Goal: Information Seeking & Learning: Check status

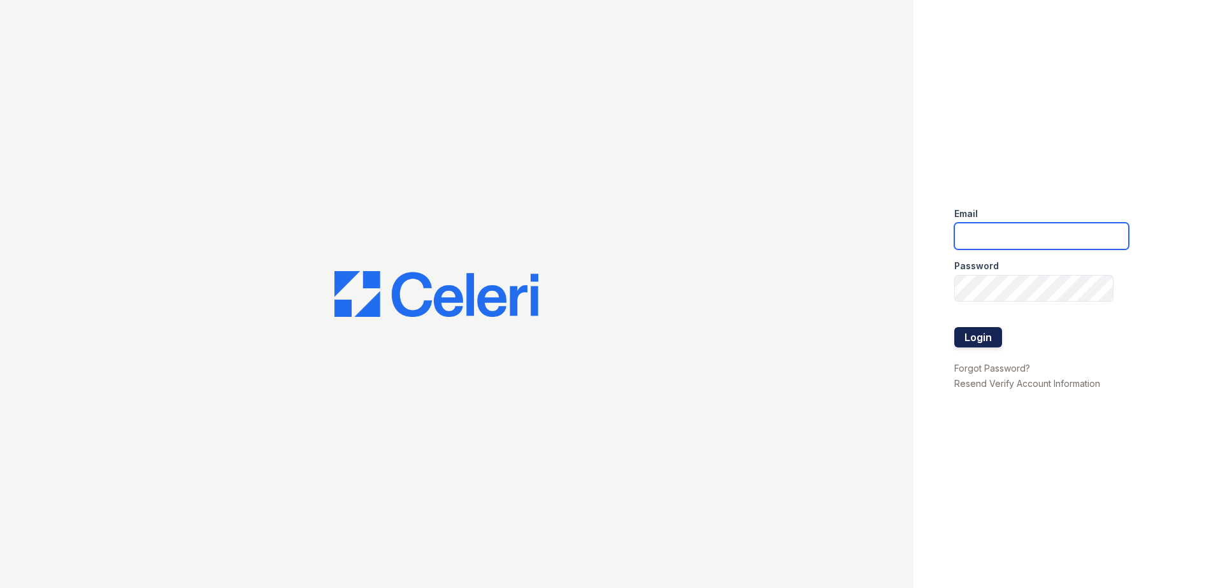
type input "[EMAIL_ADDRESS][DOMAIN_NAME]"
click at [969, 338] on button "Login" at bounding box center [978, 337] width 48 height 20
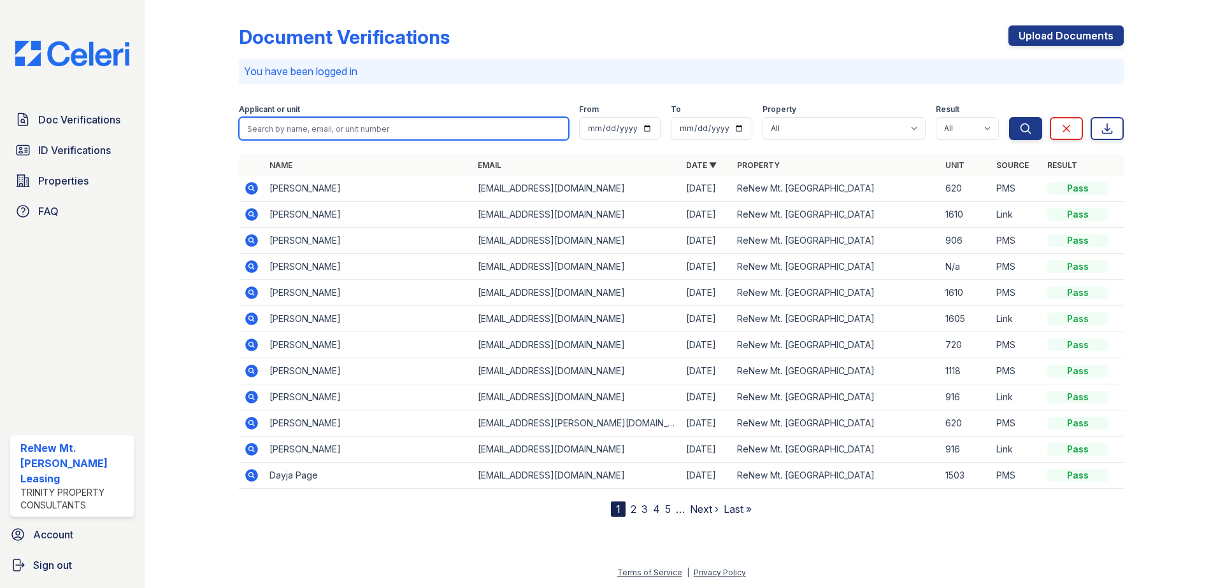
click at [408, 117] on input "search" at bounding box center [404, 128] width 330 height 23
type input "brittni"
click at [1009, 117] on button "Search" at bounding box center [1025, 128] width 33 height 23
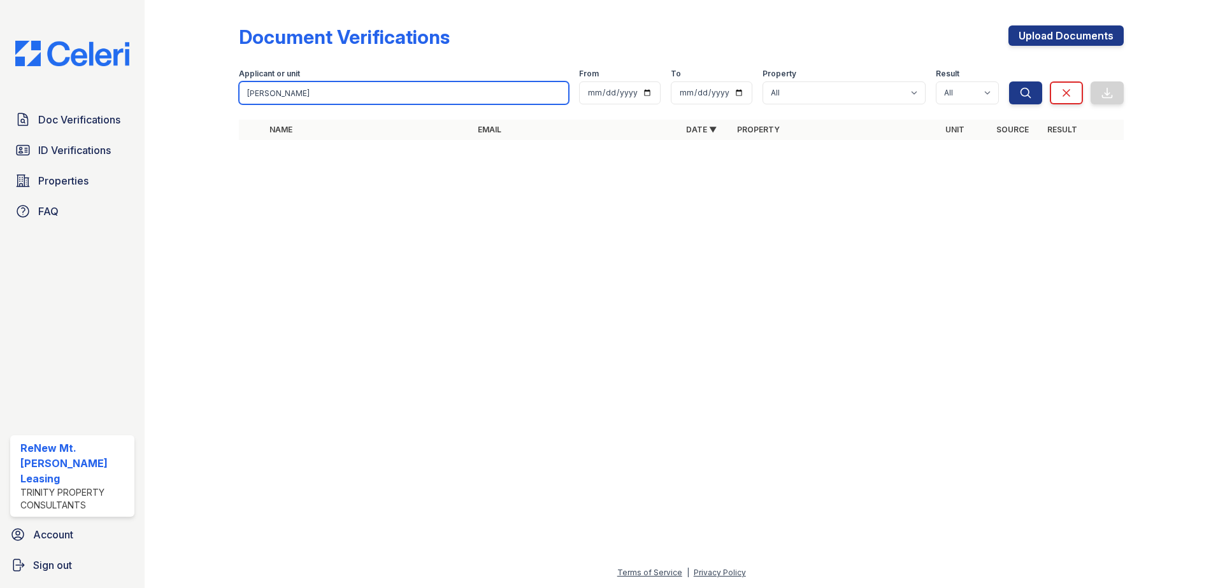
click at [407, 92] on input "brittni" at bounding box center [404, 93] width 330 height 23
type input "brittni brown"
click at [1009, 82] on button "Search" at bounding box center [1025, 93] width 33 height 23
click at [404, 90] on input "brittni brown" at bounding box center [404, 93] width 330 height 23
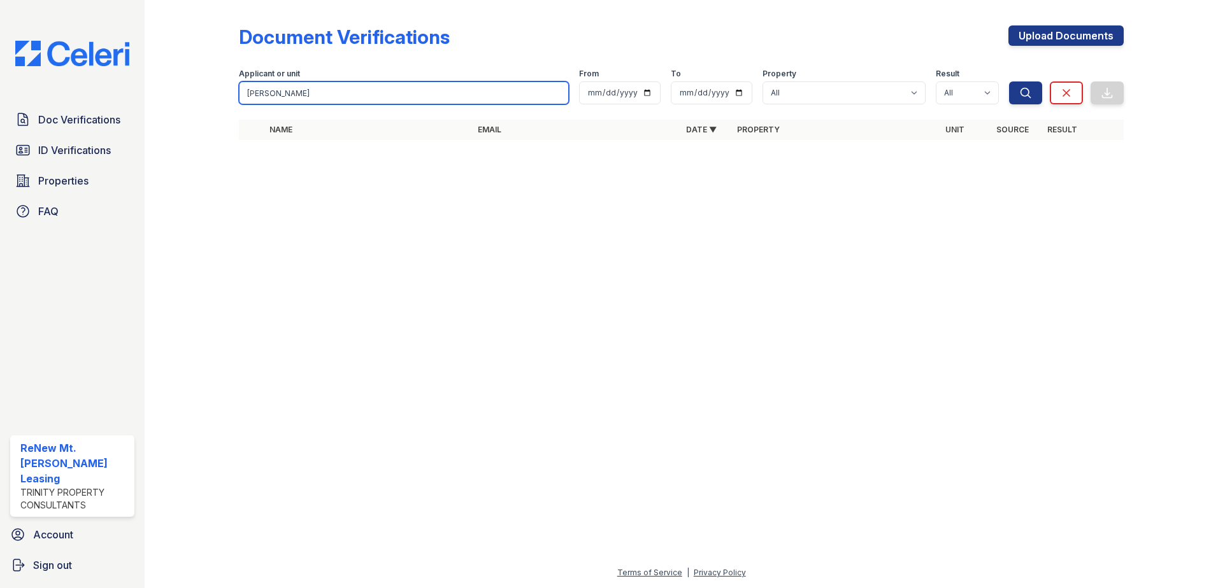
click at [404, 90] on input "brittni brown" at bounding box center [404, 93] width 330 height 23
type input "blount"
click at [1009, 82] on button "Search" at bounding box center [1025, 93] width 33 height 23
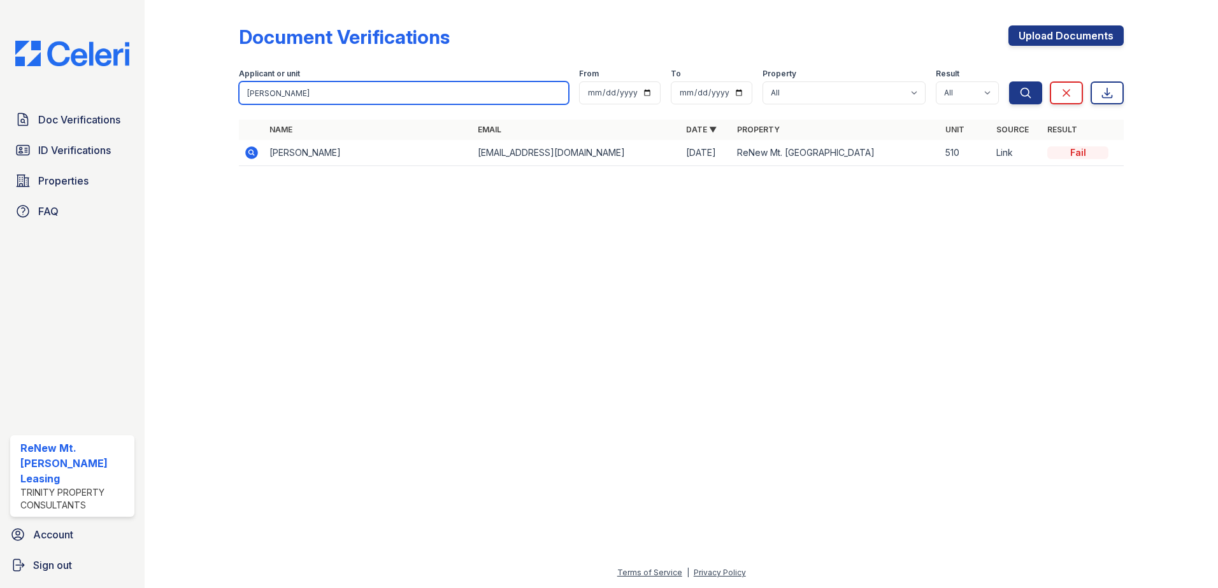
click at [306, 90] on input "blount" at bounding box center [404, 93] width 330 height 23
type input "nrown"
click at [1009, 82] on button "Search" at bounding box center [1025, 93] width 33 height 23
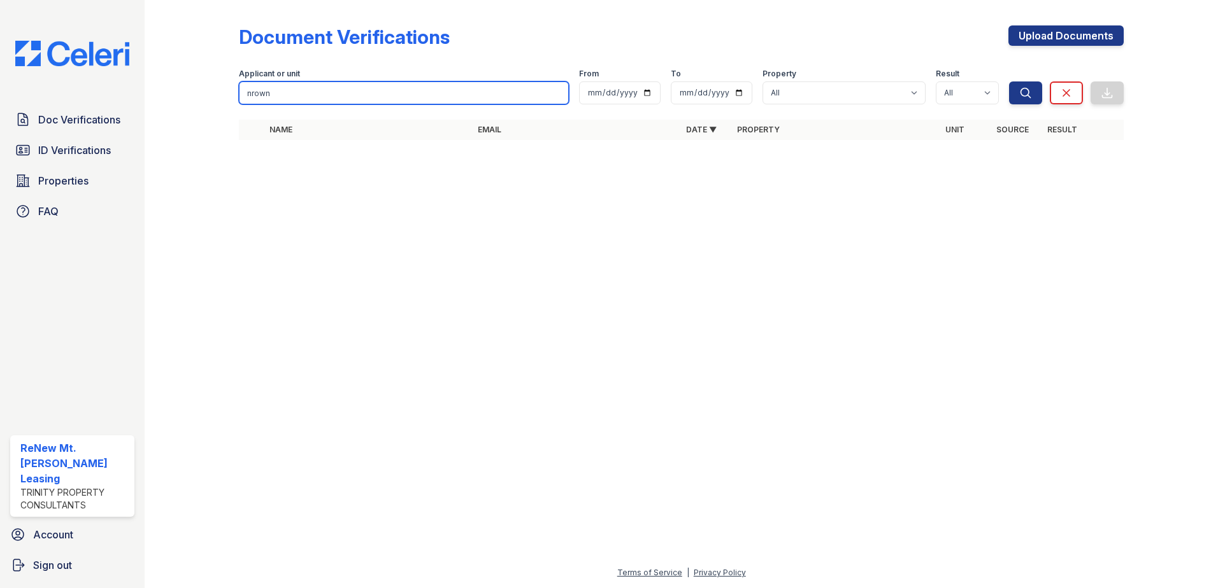
click at [306, 90] on input "nrown" at bounding box center [404, 93] width 330 height 23
type input "brown"
click at [1009, 82] on button "Search" at bounding box center [1025, 93] width 33 height 23
click at [306, 90] on input "brown" at bounding box center [404, 93] width 330 height 23
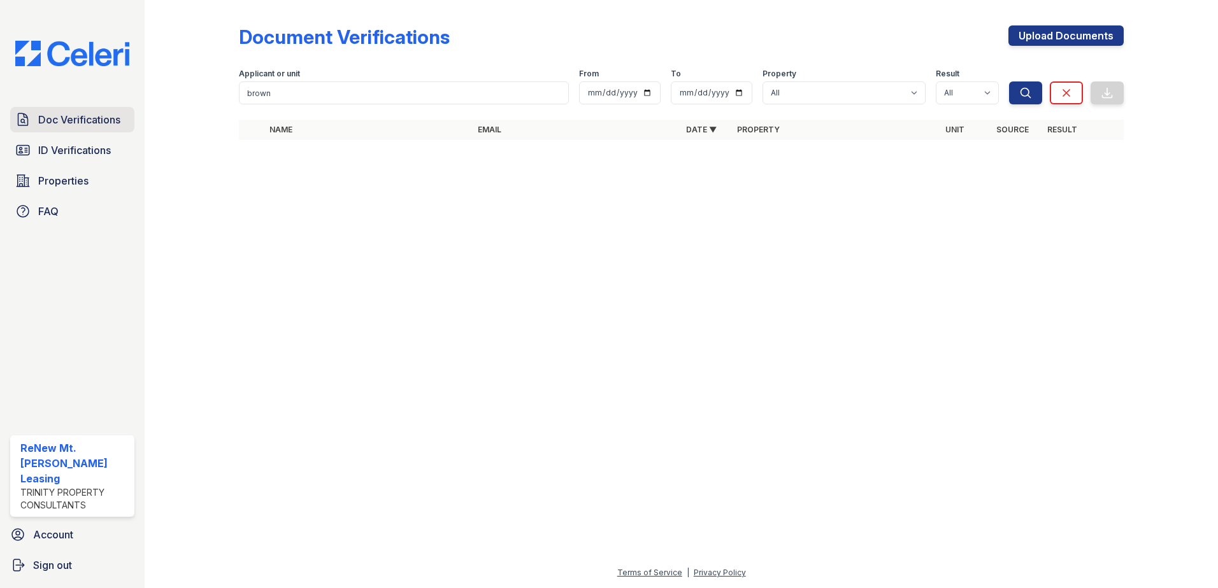
click at [92, 122] on span "Doc Verifications" at bounding box center [79, 119] width 82 height 15
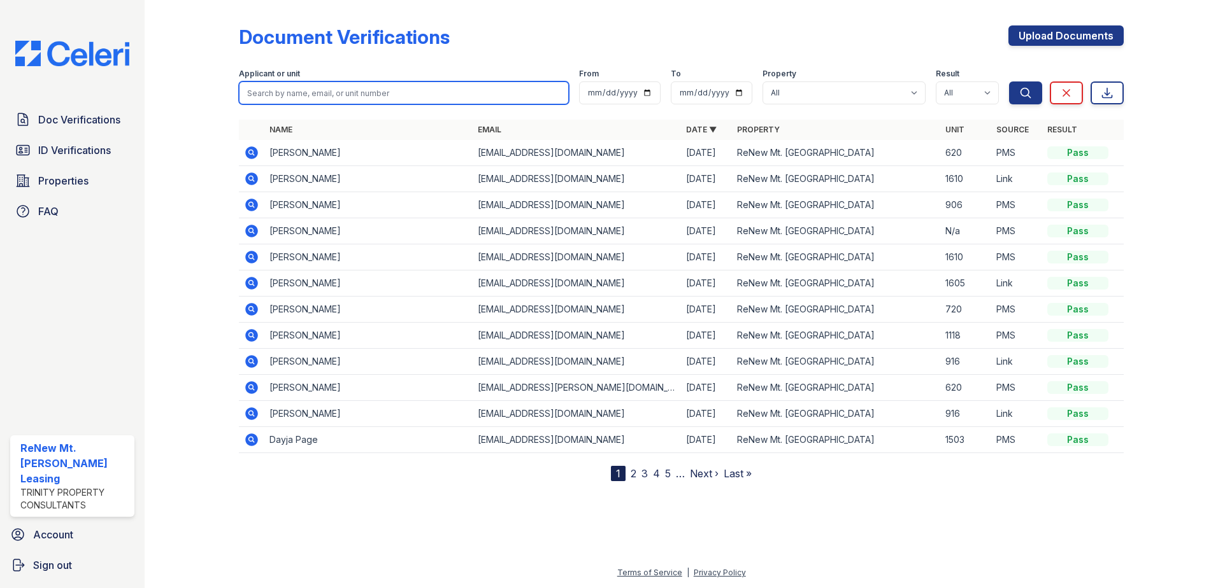
click at [283, 93] on input "search" at bounding box center [404, 93] width 330 height 23
type input "brown"
click at [1009, 82] on button "Search" at bounding box center [1025, 93] width 33 height 23
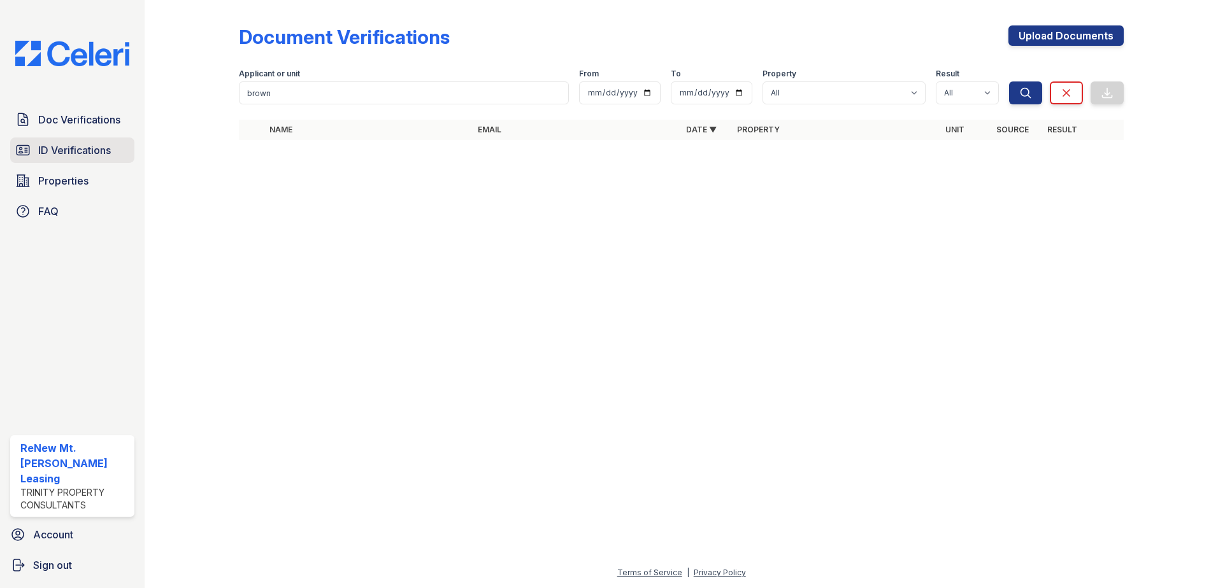
click at [63, 155] on span "ID Verifications" at bounding box center [74, 150] width 73 height 15
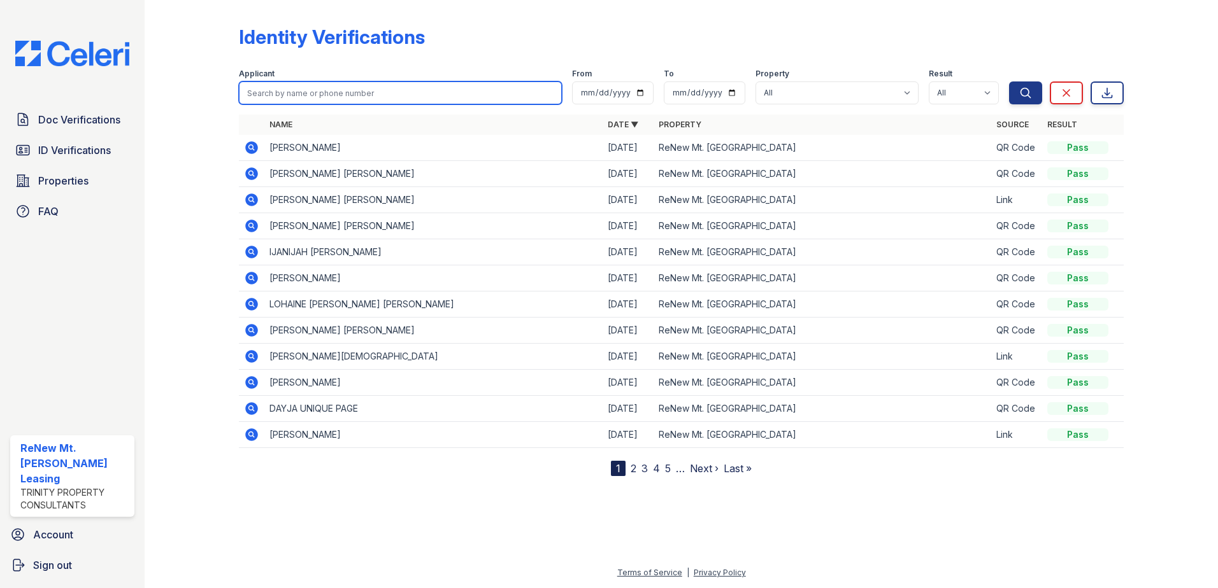
click at [304, 94] on input "search" at bounding box center [400, 93] width 323 height 23
type input "brown"
click at [1009, 82] on button "Search" at bounding box center [1025, 93] width 33 height 23
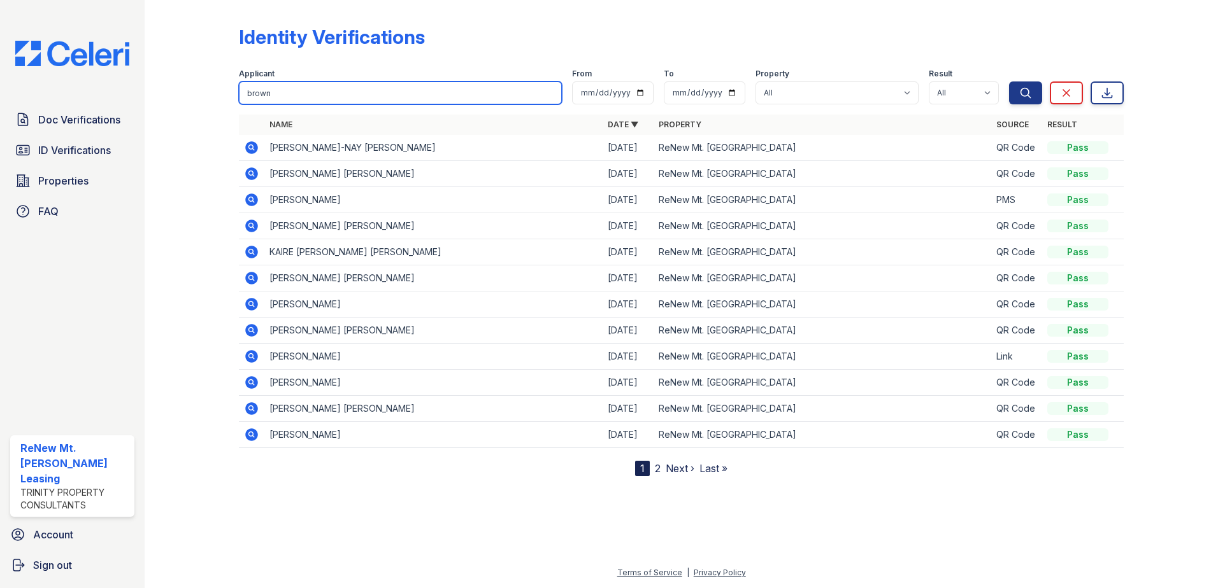
click at [260, 95] on input "brown" at bounding box center [400, 93] width 323 height 23
type input "blount"
click at [1009, 82] on button "Search" at bounding box center [1025, 93] width 33 height 23
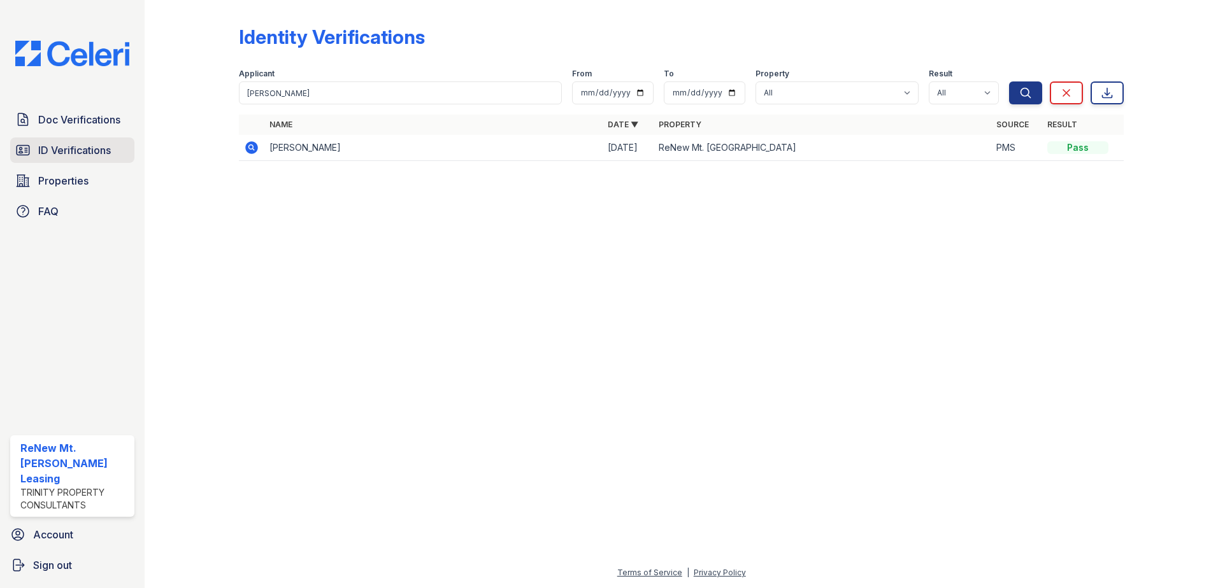
click at [85, 152] on span "ID Verifications" at bounding box center [74, 150] width 73 height 15
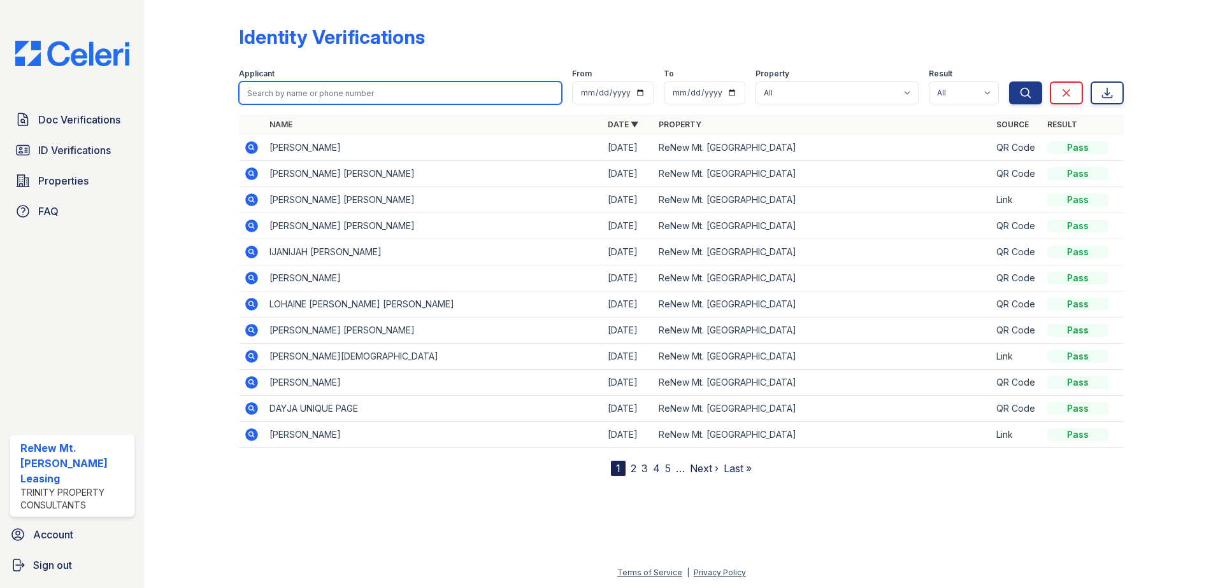
click at [310, 94] on input "search" at bounding box center [400, 93] width 323 height 23
type input "blount"
click at [1009, 82] on button "Search" at bounding box center [1025, 93] width 33 height 23
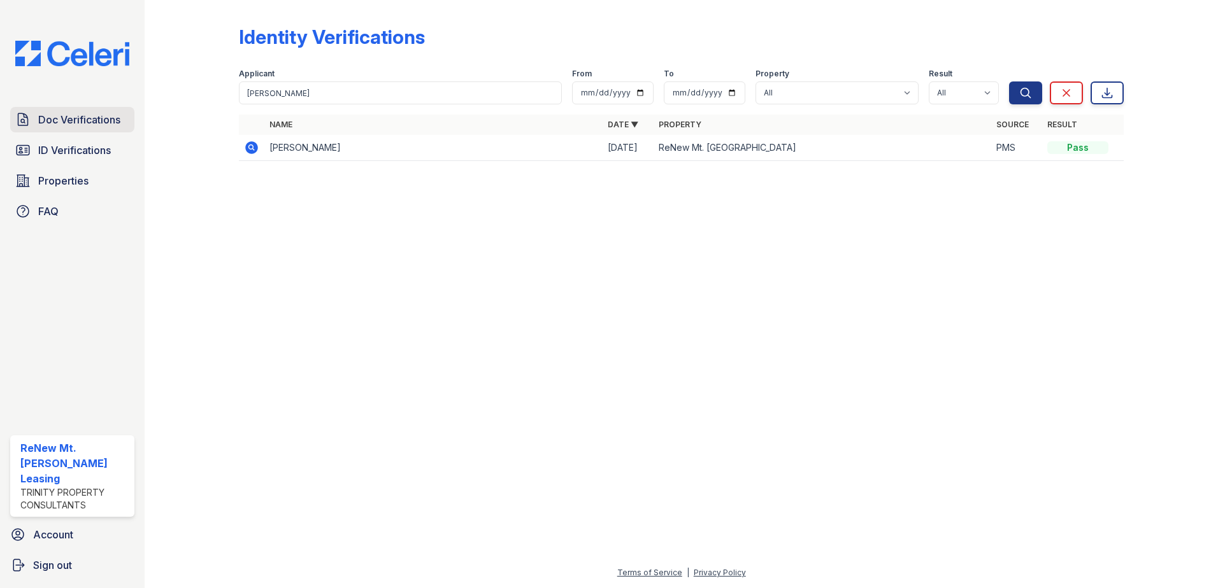
click at [93, 123] on span "Doc Verifications" at bounding box center [79, 119] width 82 height 15
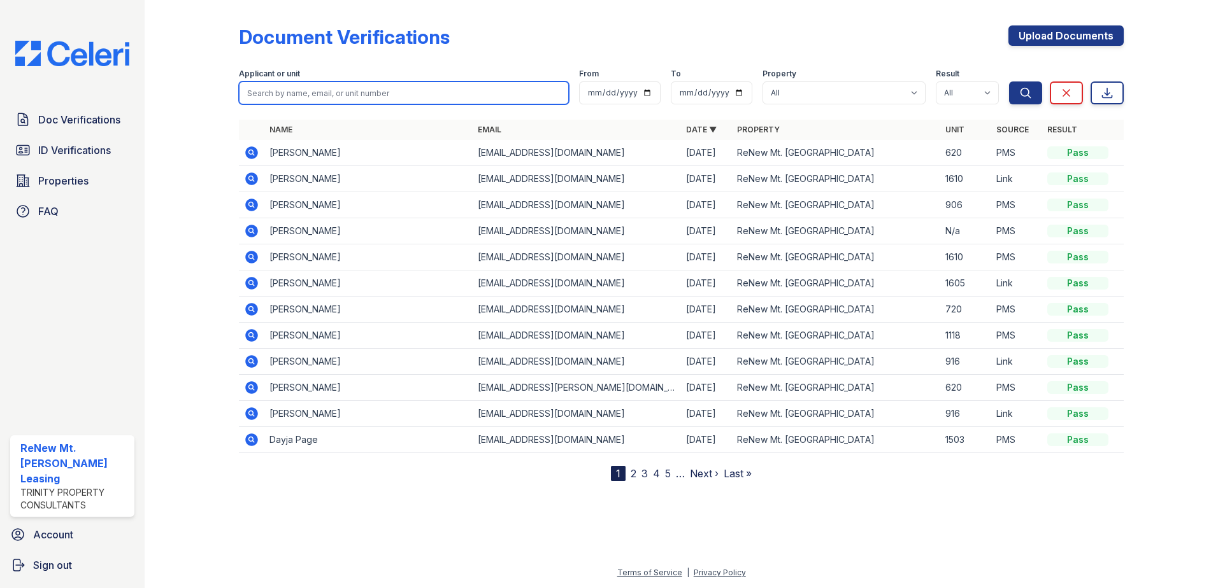
click at [299, 87] on input "search" at bounding box center [404, 93] width 330 height 23
type input "blount"
click at [1009, 82] on button "Search" at bounding box center [1025, 93] width 33 height 23
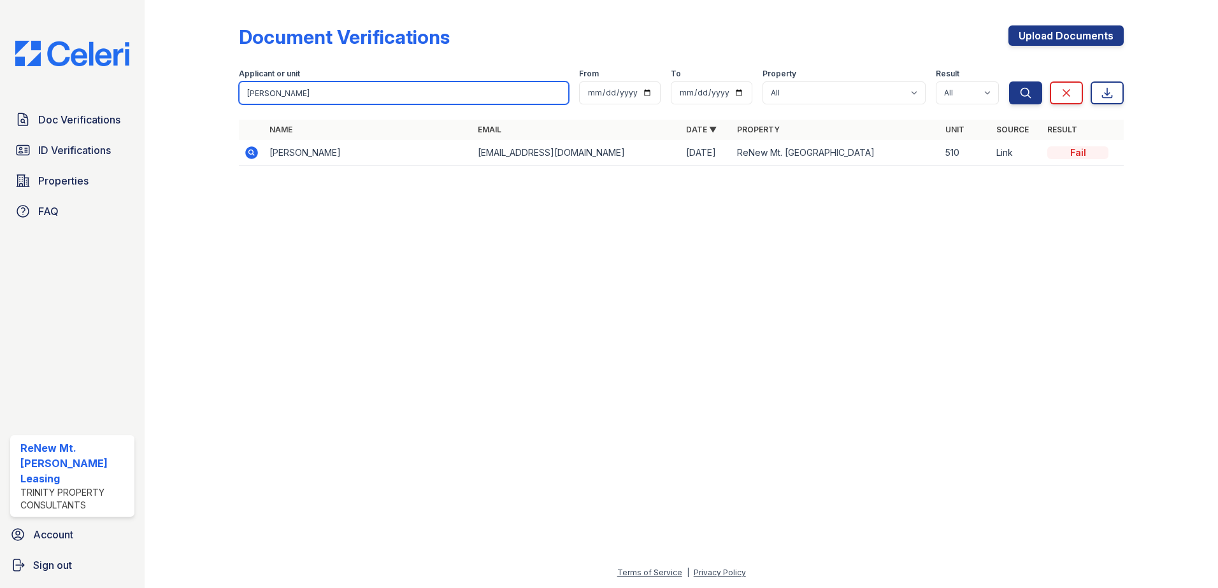
click at [271, 98] on input "blount" at bounding box center [404, 93] width 330 height 23
type input "brown"
click at [1009, 82] on button "Search" at bounding box center [1025, 93] width 33 height 23
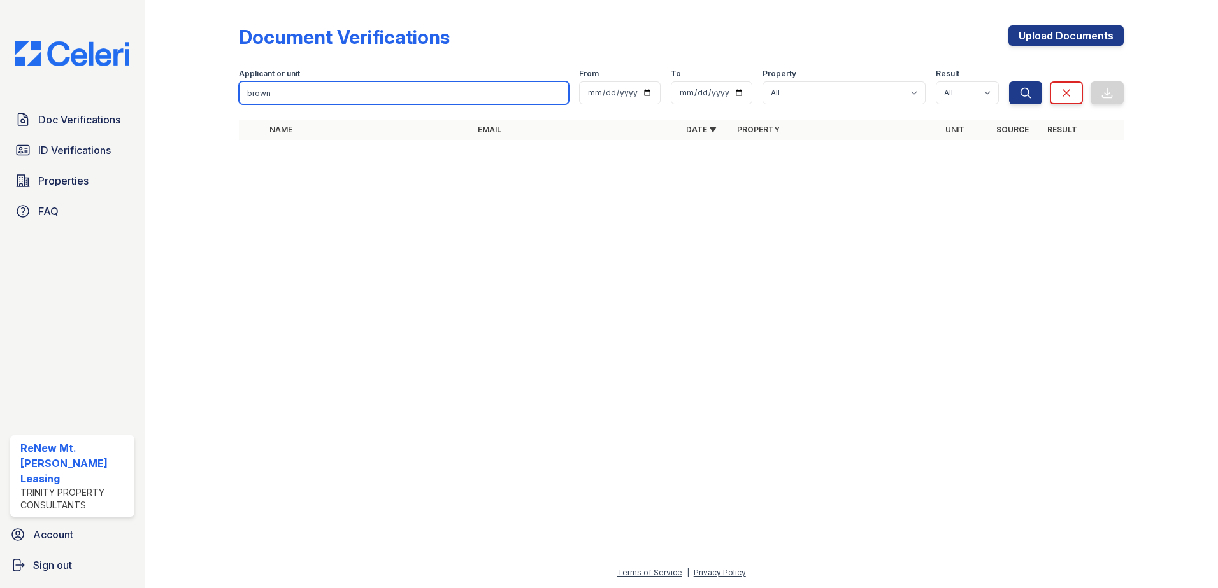
click at [292, 89] on input "brown" at bounding box center [404, 93] width 330 height 23
type input "joy"
click at [1009, 82] on button "Search" at bounding box center [1025, 93] width 33 height 23
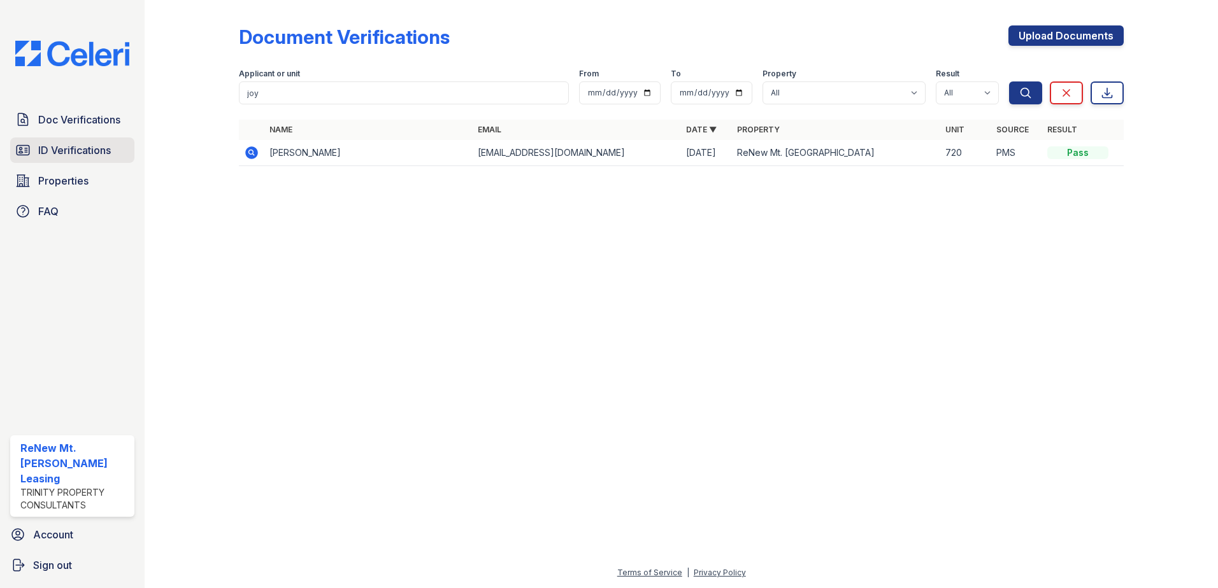
click at [97, 150] on span "ID Verifications" at bounding box center [74, 150] width 73 height 15
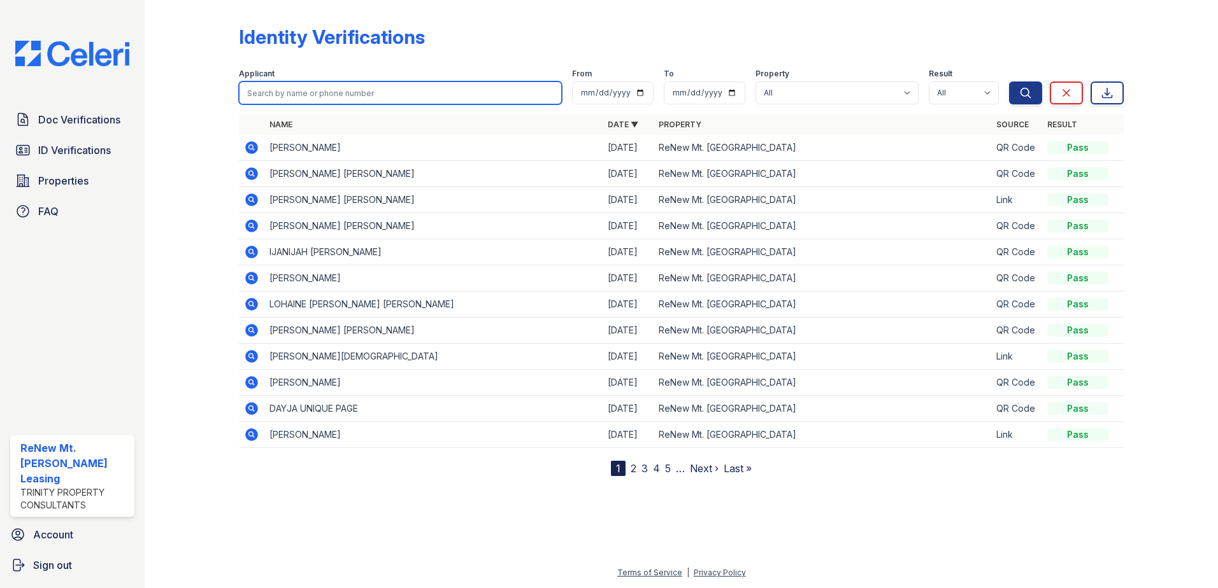
click at [315, 90] on input "search" at bounding box center [400, 93] width 323 height 23
type input "joy"
click at [1009, 82] on button "Search" at bounding box center [1025, 93] width 33 height 23
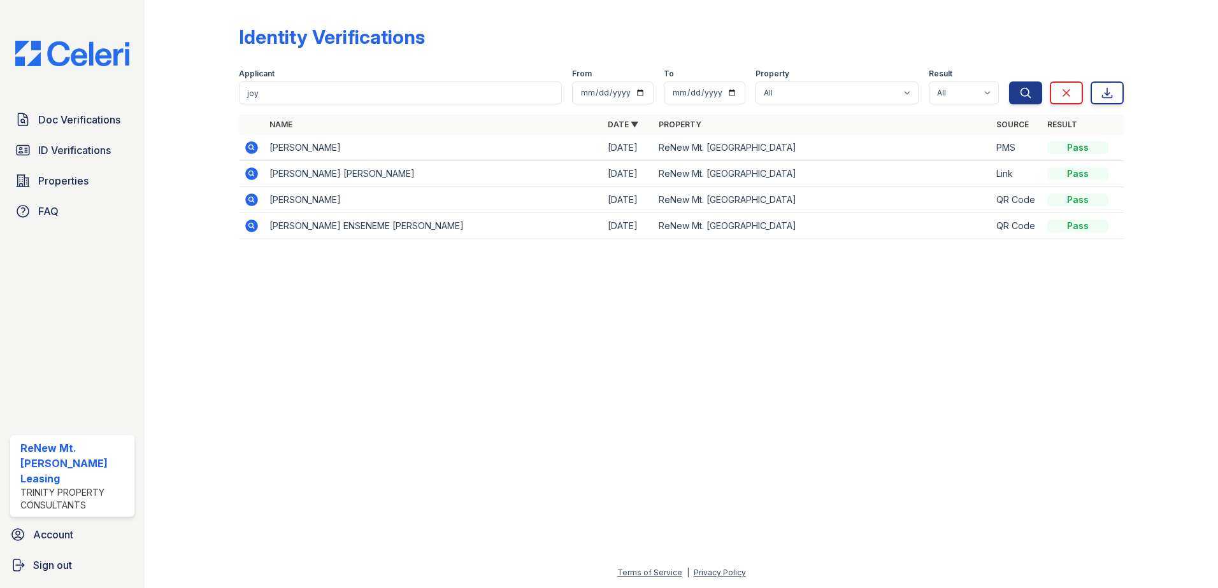
click at [285, 399] on div at bounding box center [681, 419] width 1032 height 293
click at [435, 25] on div "Identity Verifications Filter Applicant joy From To Property All ReNew Mt. Vern…" at bounding box center [681, 128] width 885 height 247
click at [502, 24] on div "Identity Verifications Filter Applicant joy From To Property All ReNew Mt. Vern…" at bounding box center [681, 128] width 885 height 247
